Goal: Task Accomplishment & Management: Manage account settings

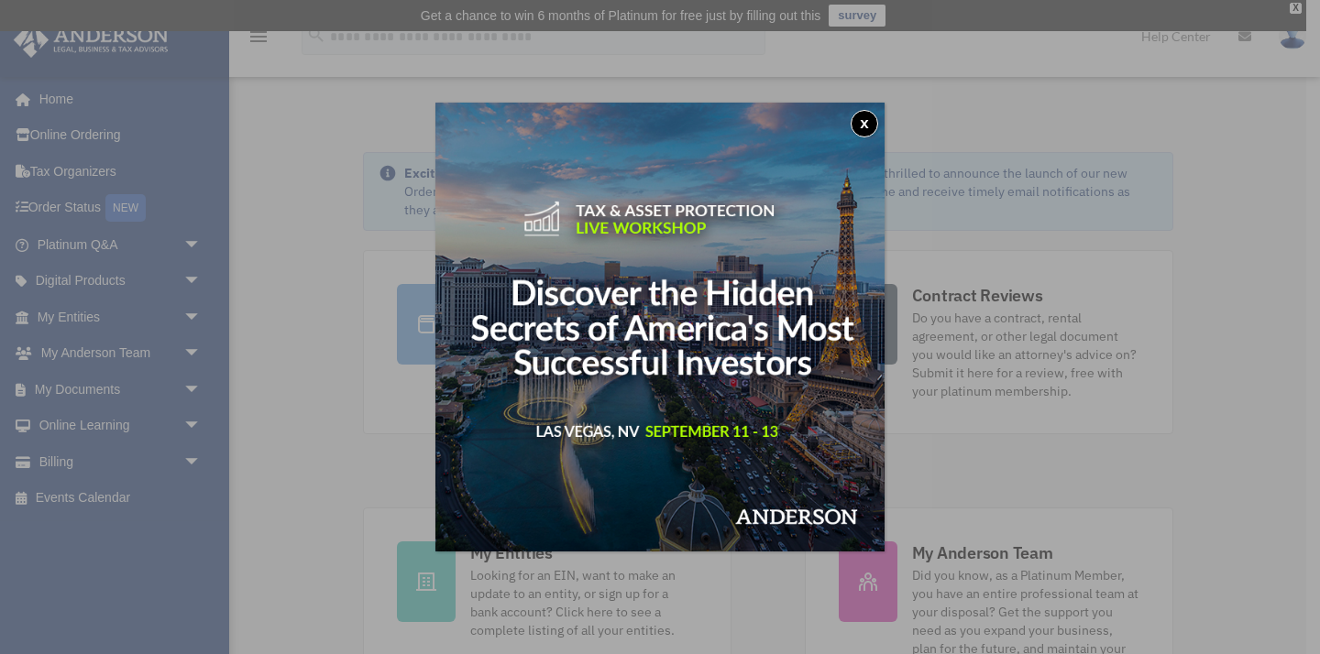
click at [865, 122] on button "x" at bounding box center [864, 123] width 27 height 27
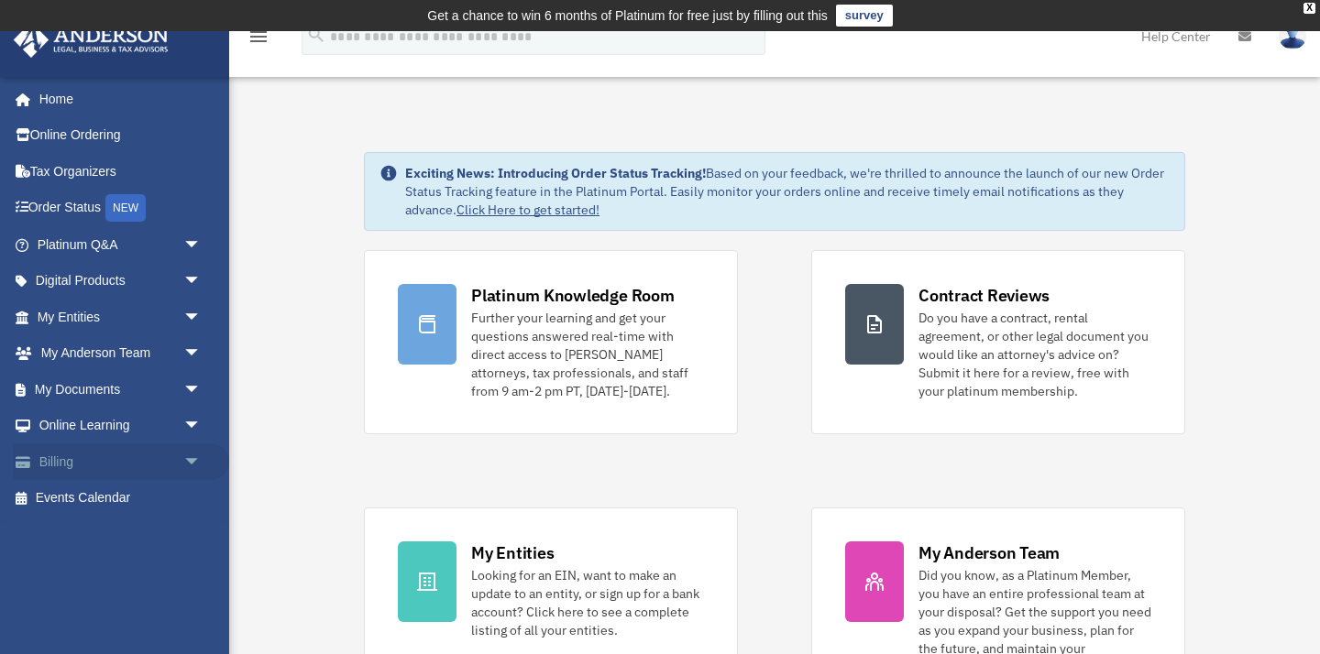
click at [60, 461] on link "Billing arrow_drop_down" at bounding box center [121, 462] width 216 height 37
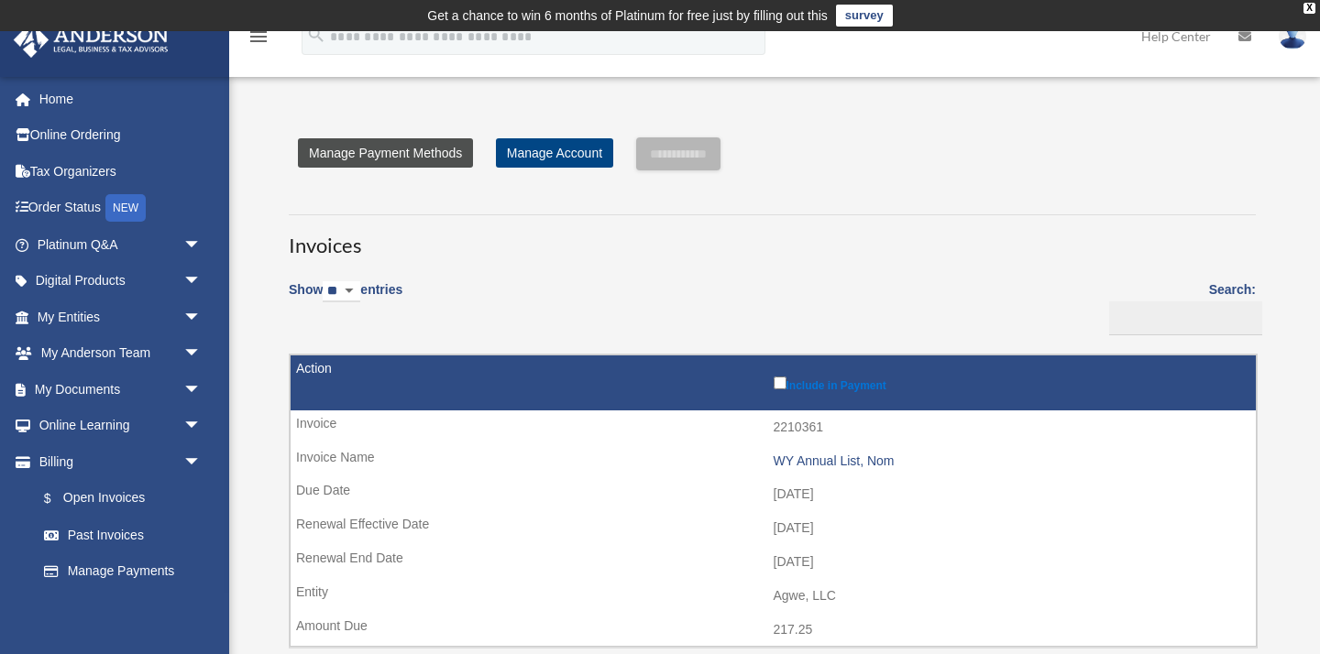
click at [410, 156] on link "Manage Payment Methods" at bounding box center [385, 152] width 175 height 29
click at [579, 153] on link "Manage Account" at bounding box center [554, 152] width 117 height 29
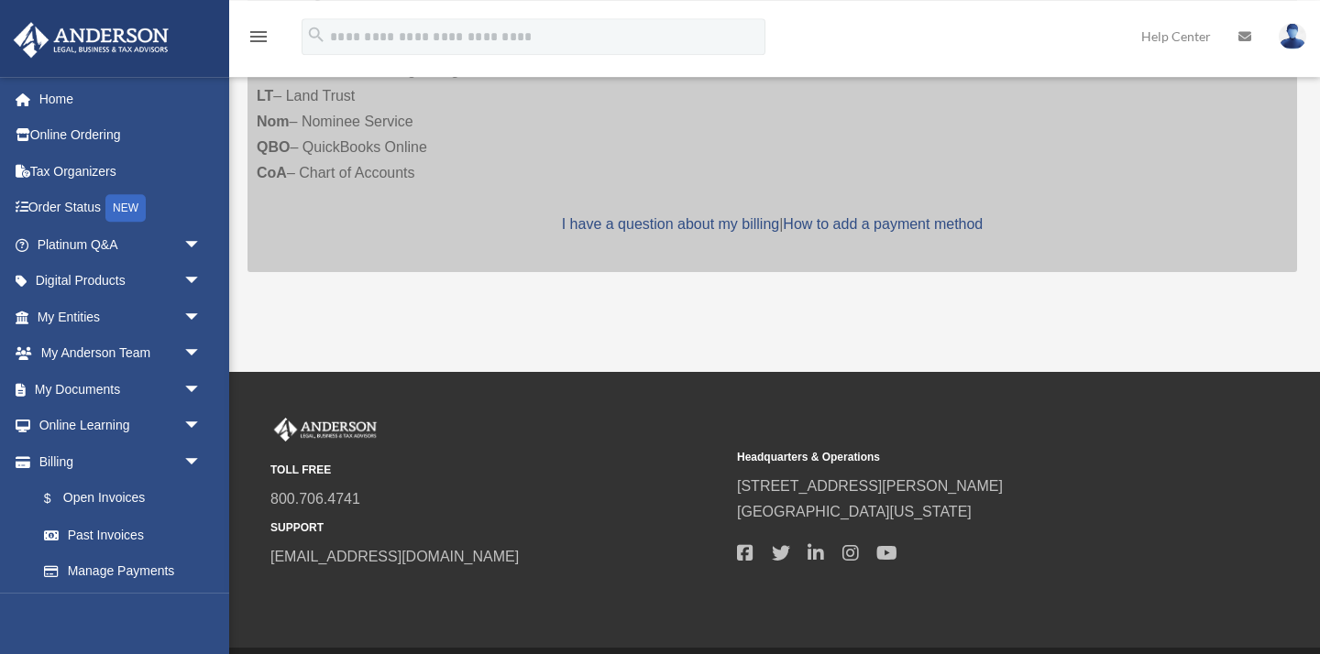
scroll to position [860, 0]
